Goal: Information Seeking & Learning: Learn about a topic

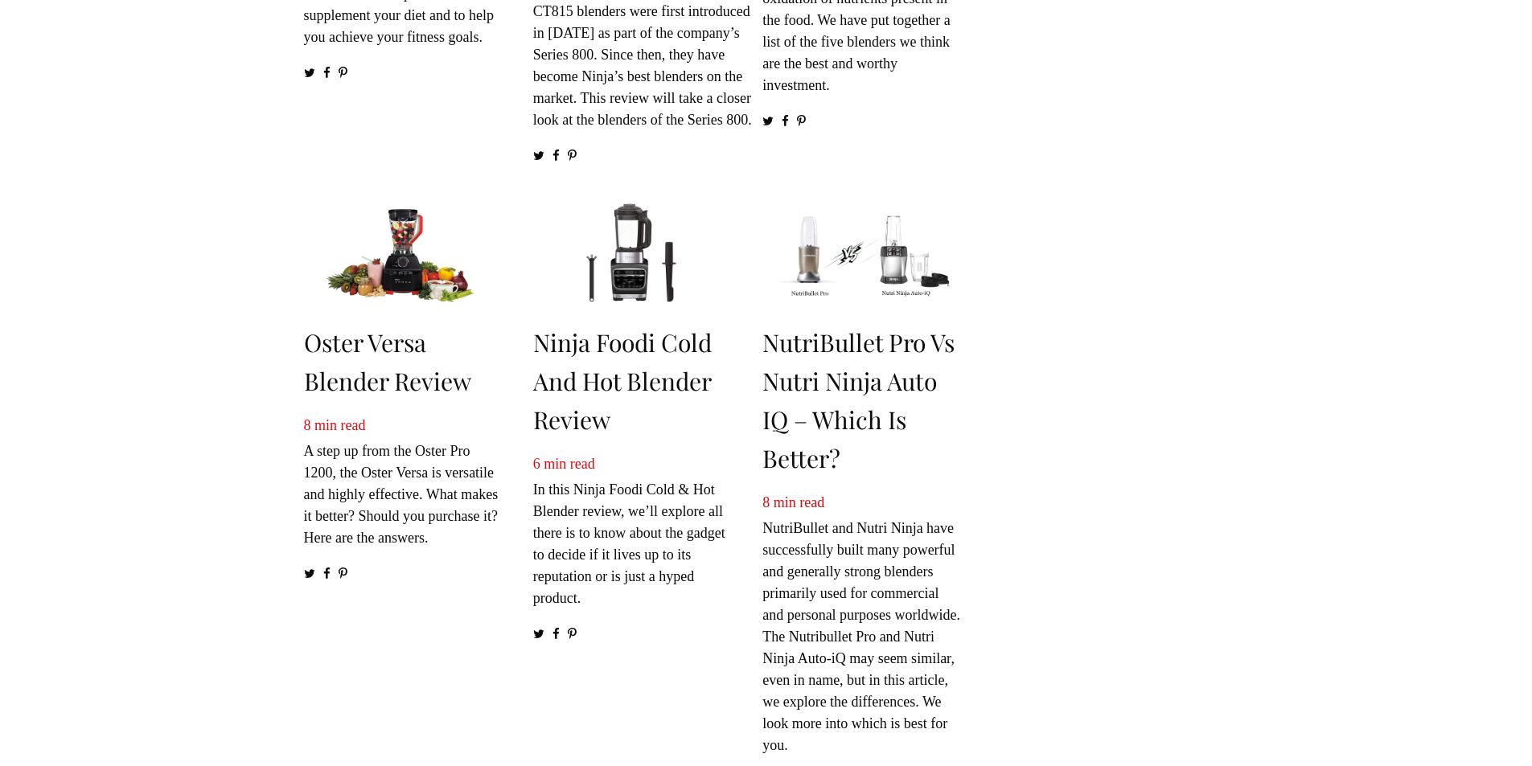
scroll to position [630, 0]
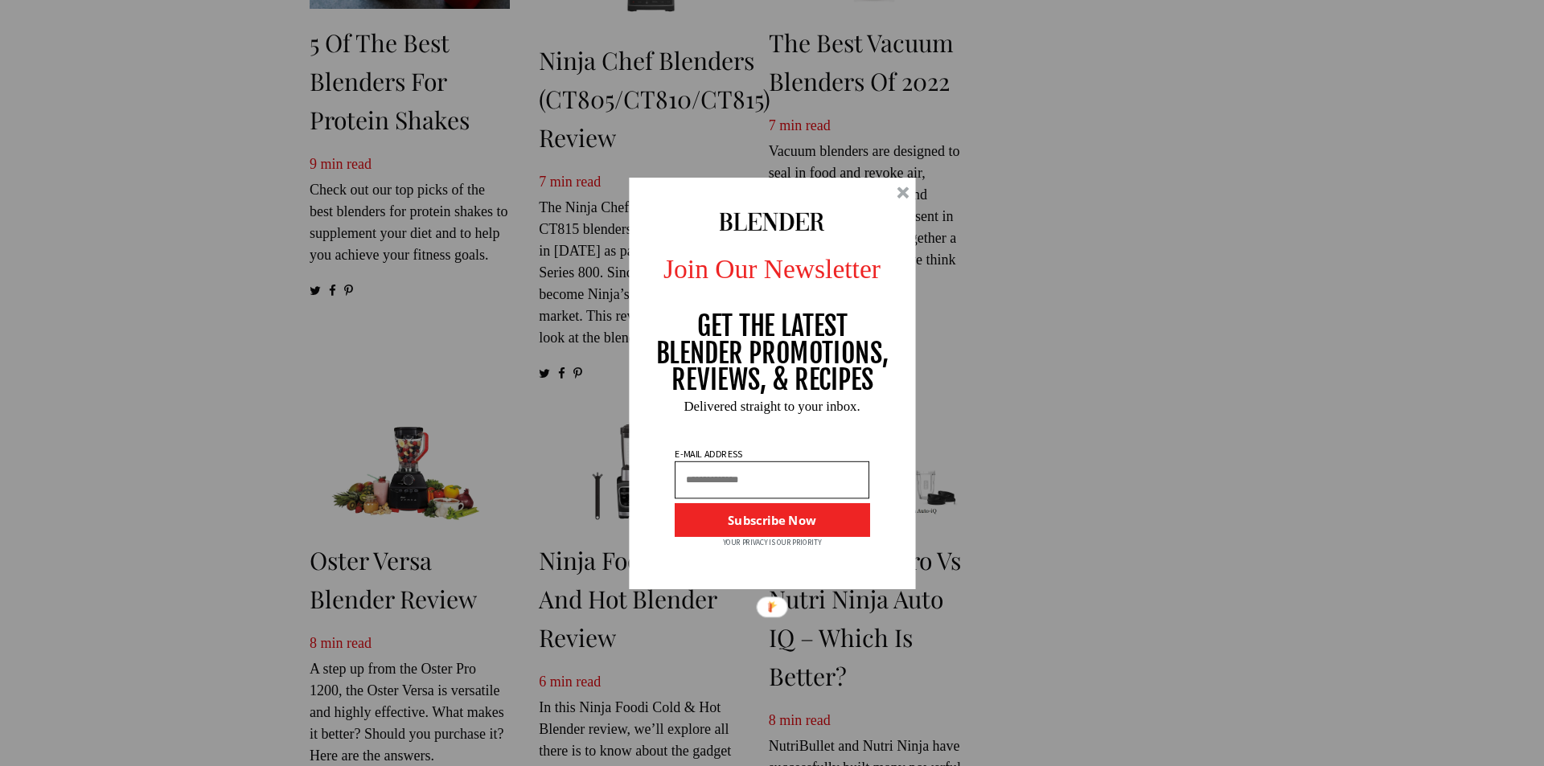
click at [1141, 560] on div "Join Our Newsletter GET THE LATEST BLENDER PROMOTIONS, REVIEWS, & RECIPES Subsc…" at bounding box center [772, 383] width 1544 height 766
click at [905, 191] on div at bounding box center [903, 193] width 12 height 12
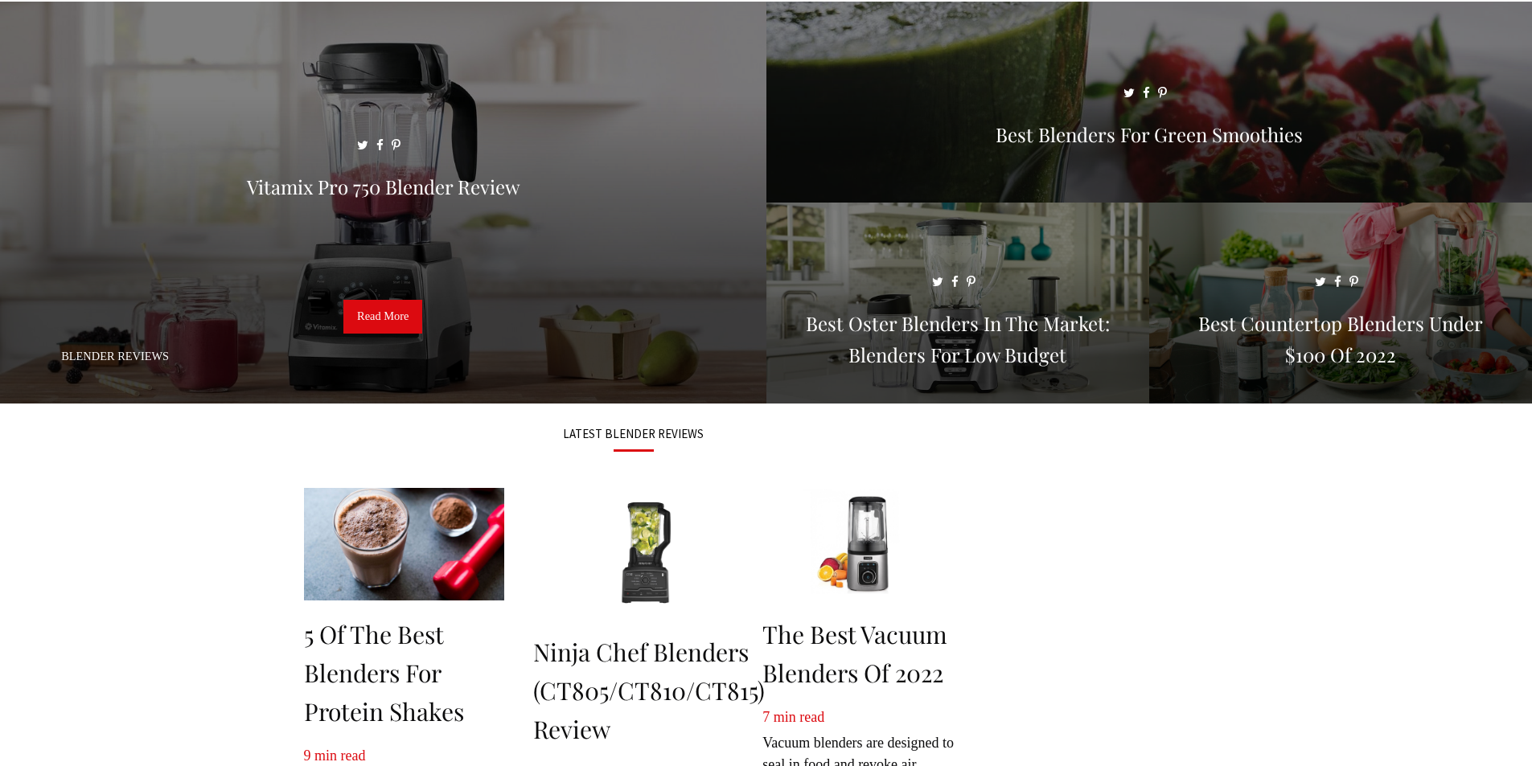
scroll to position [0, 0]
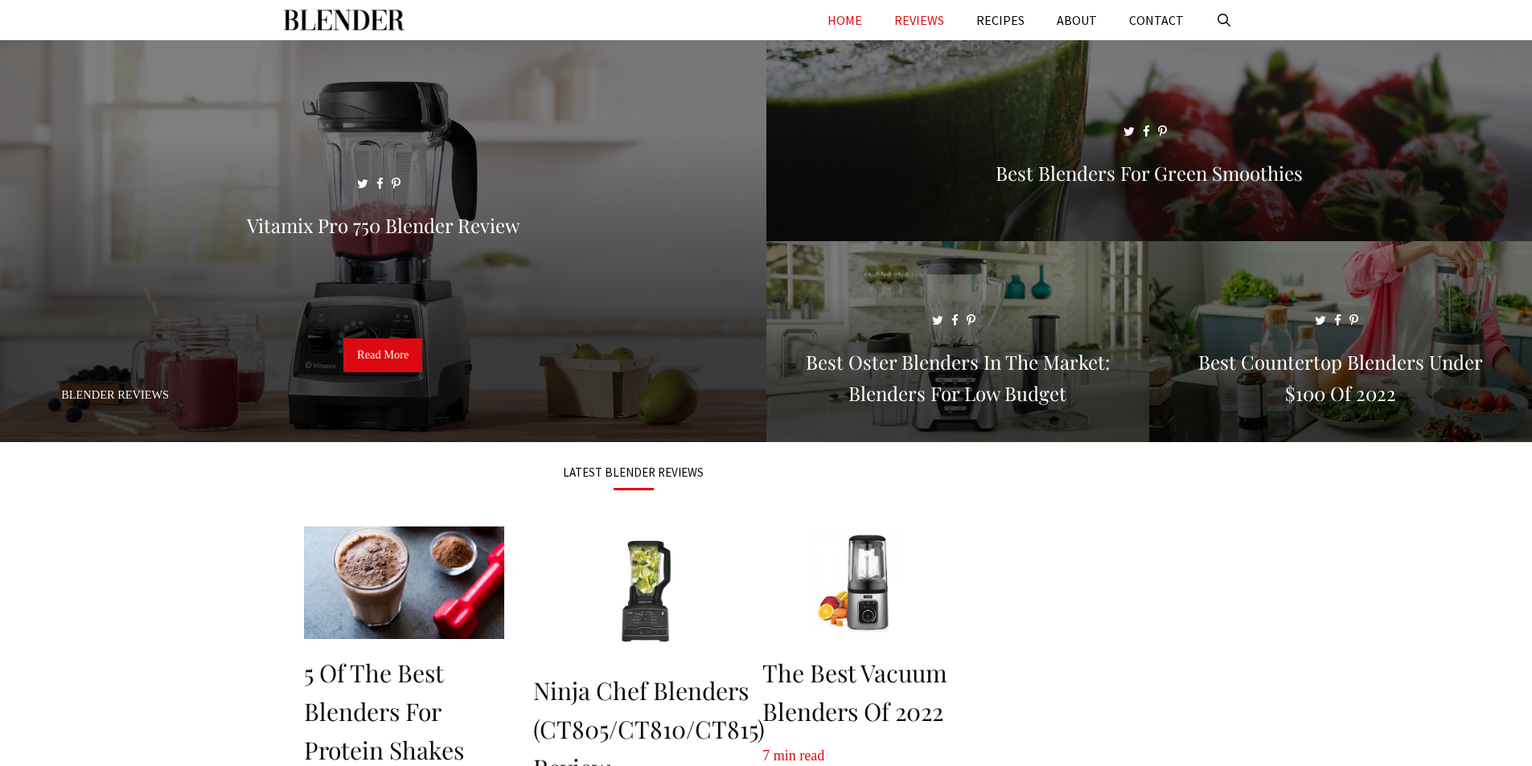
click at [943, 13] on link "REVIEWS" at bounding box center [919, 20] width 82 height 40
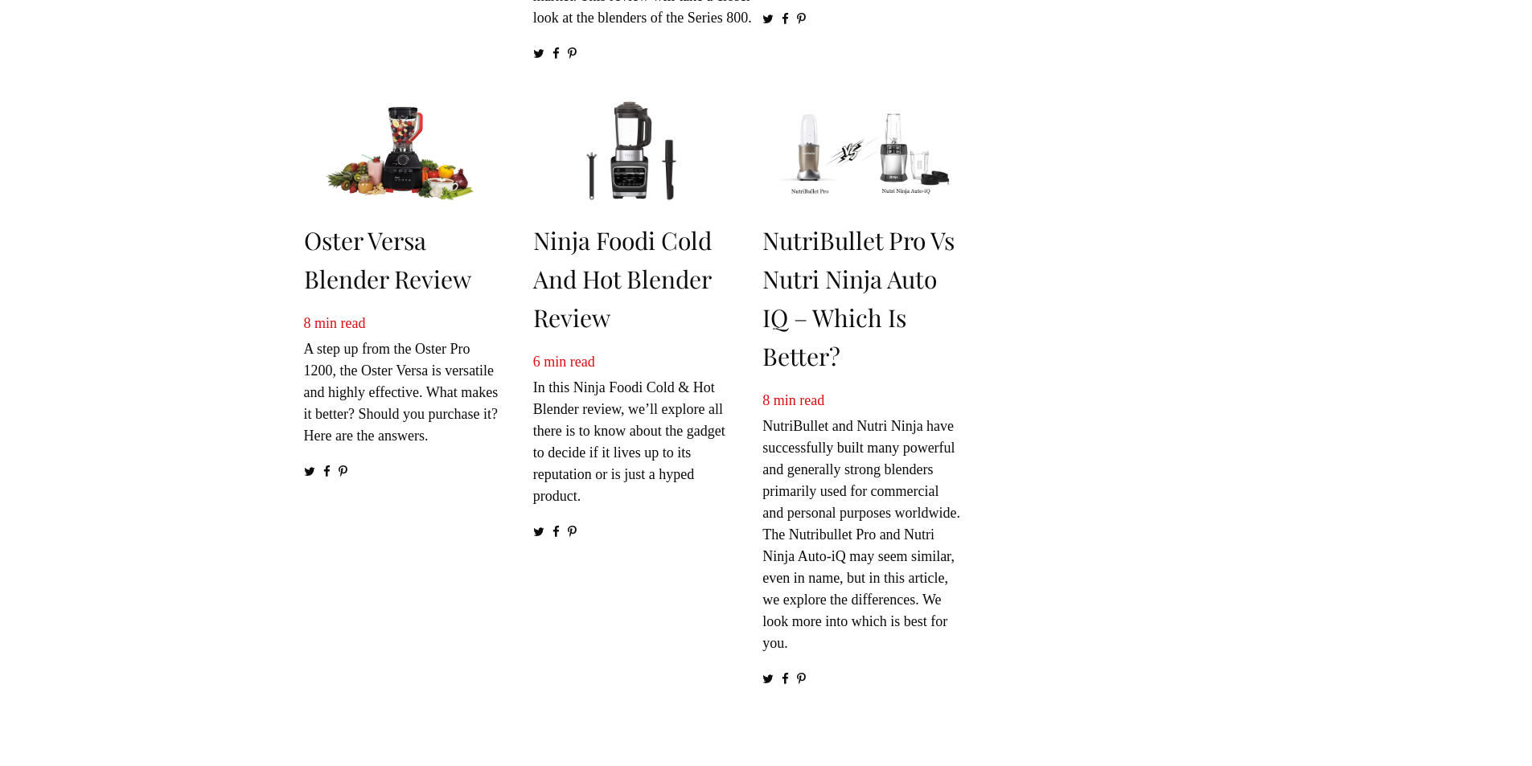
scroll to position [1206, 0]
